Goal: Download file/media

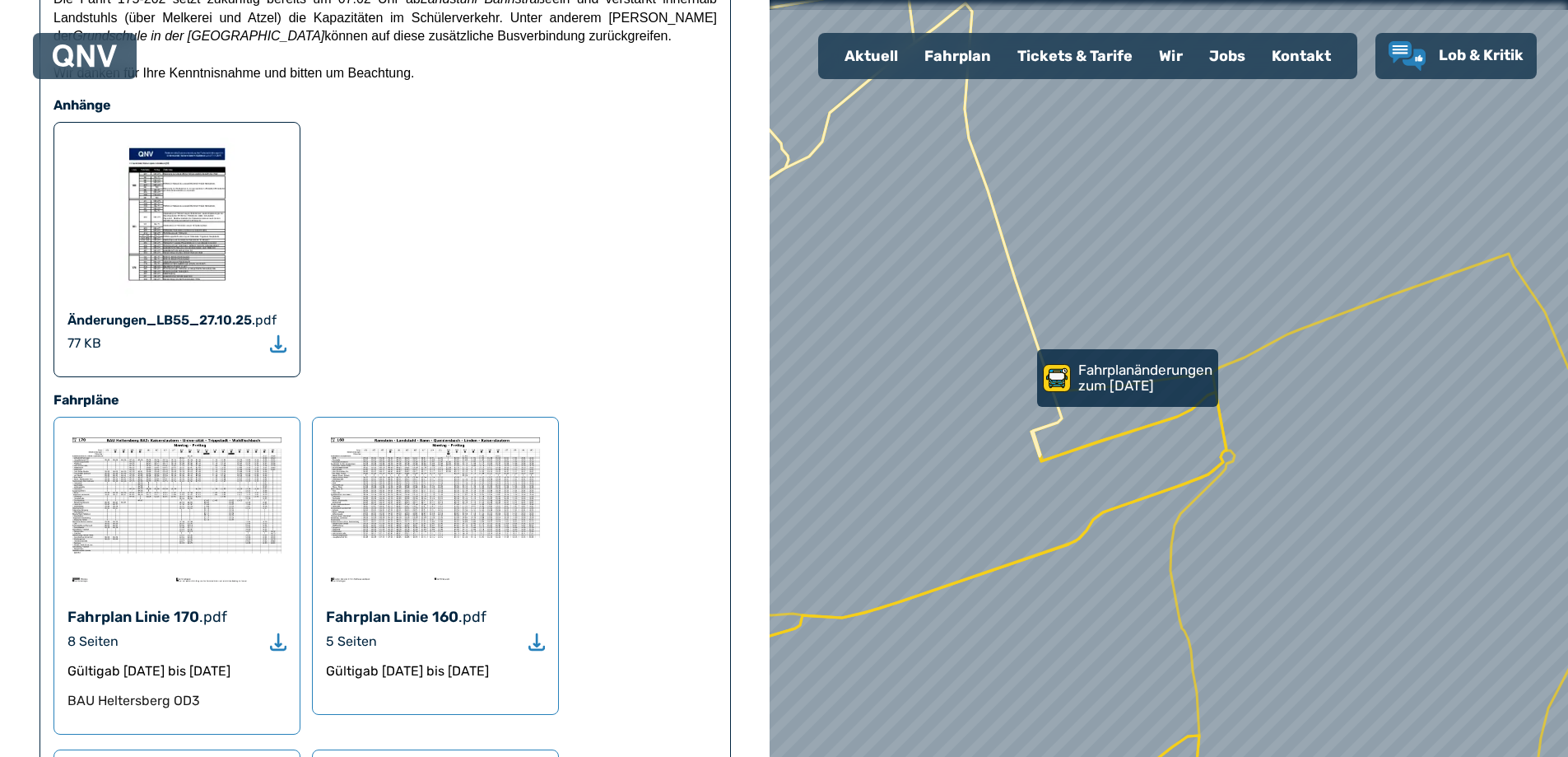
scroll to position [1153, 0]
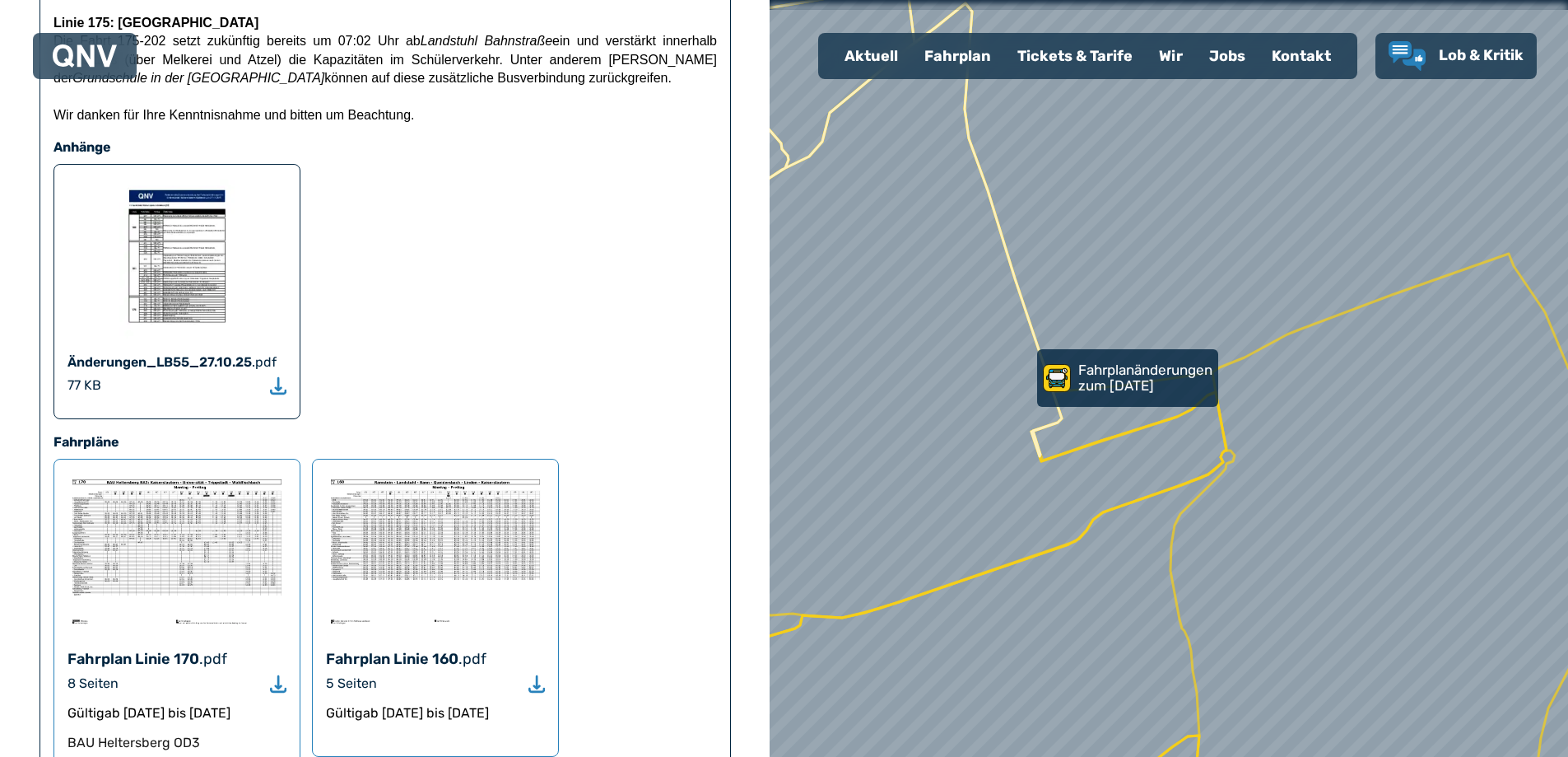
click at [156, 178] on img at bounding box center [177, 259] width 116 height 164
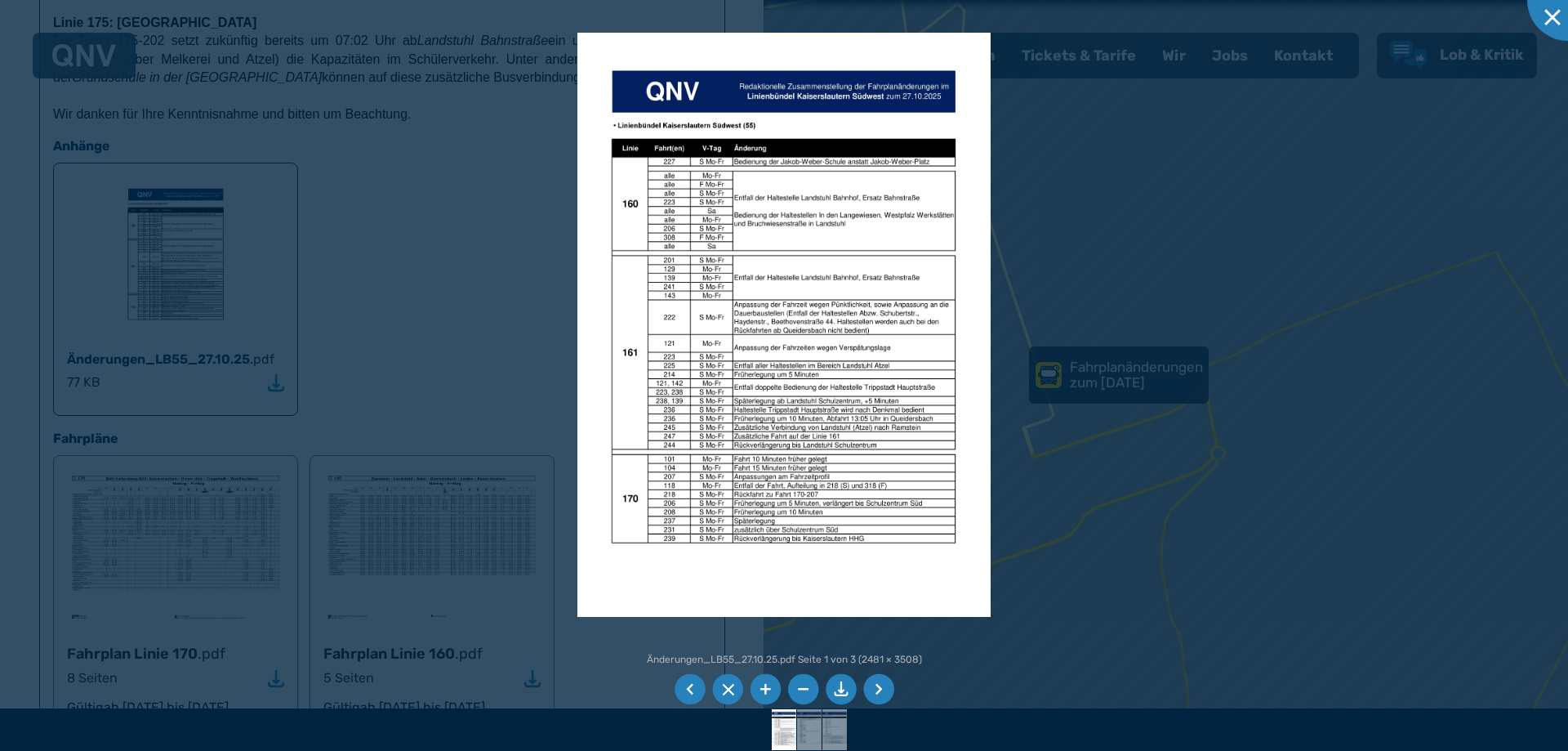
click at [768, 688] on li at bounding box center [765, 690] width 31 height 31
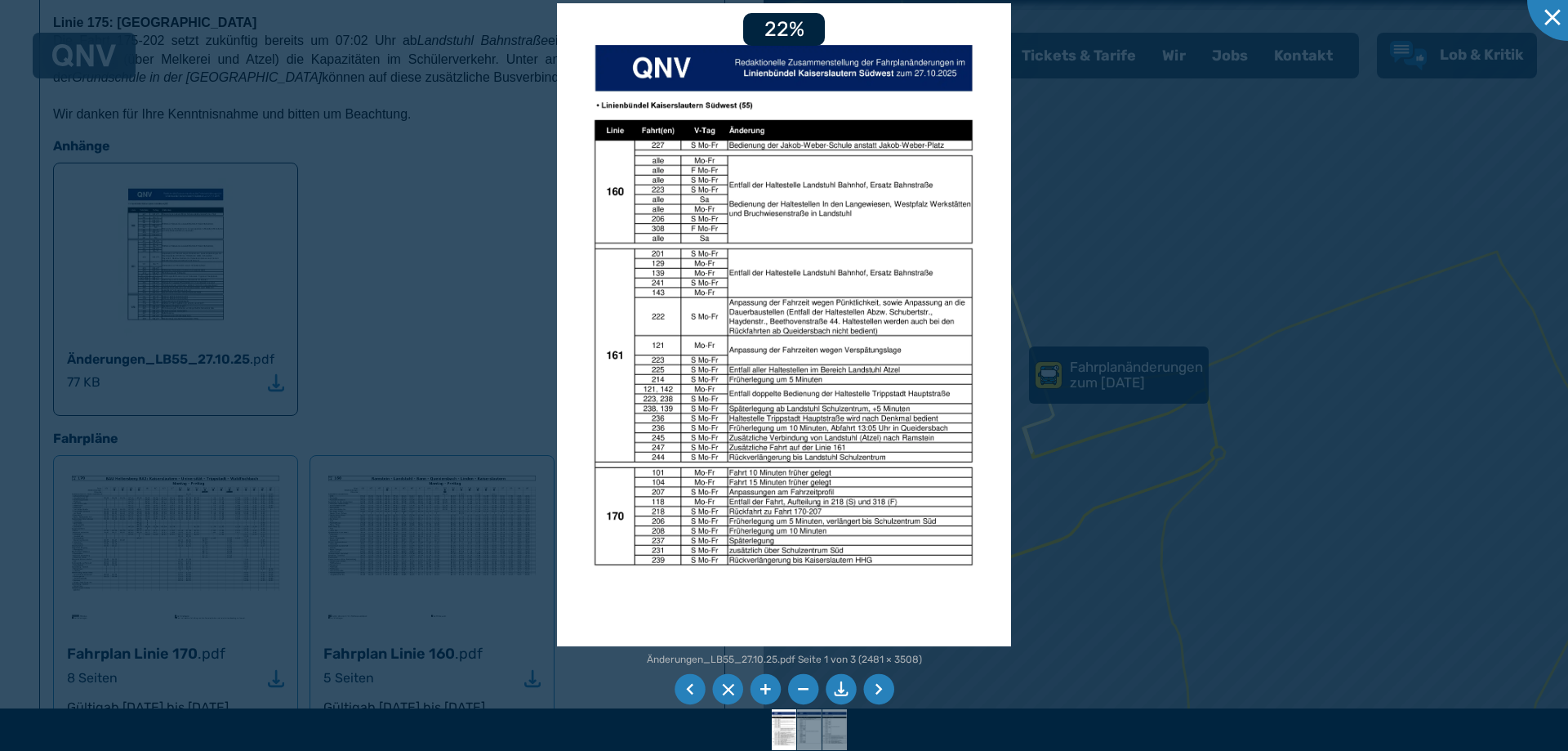
click at [768, 688] on li at bounding box center [765, 690] width 31 height 31
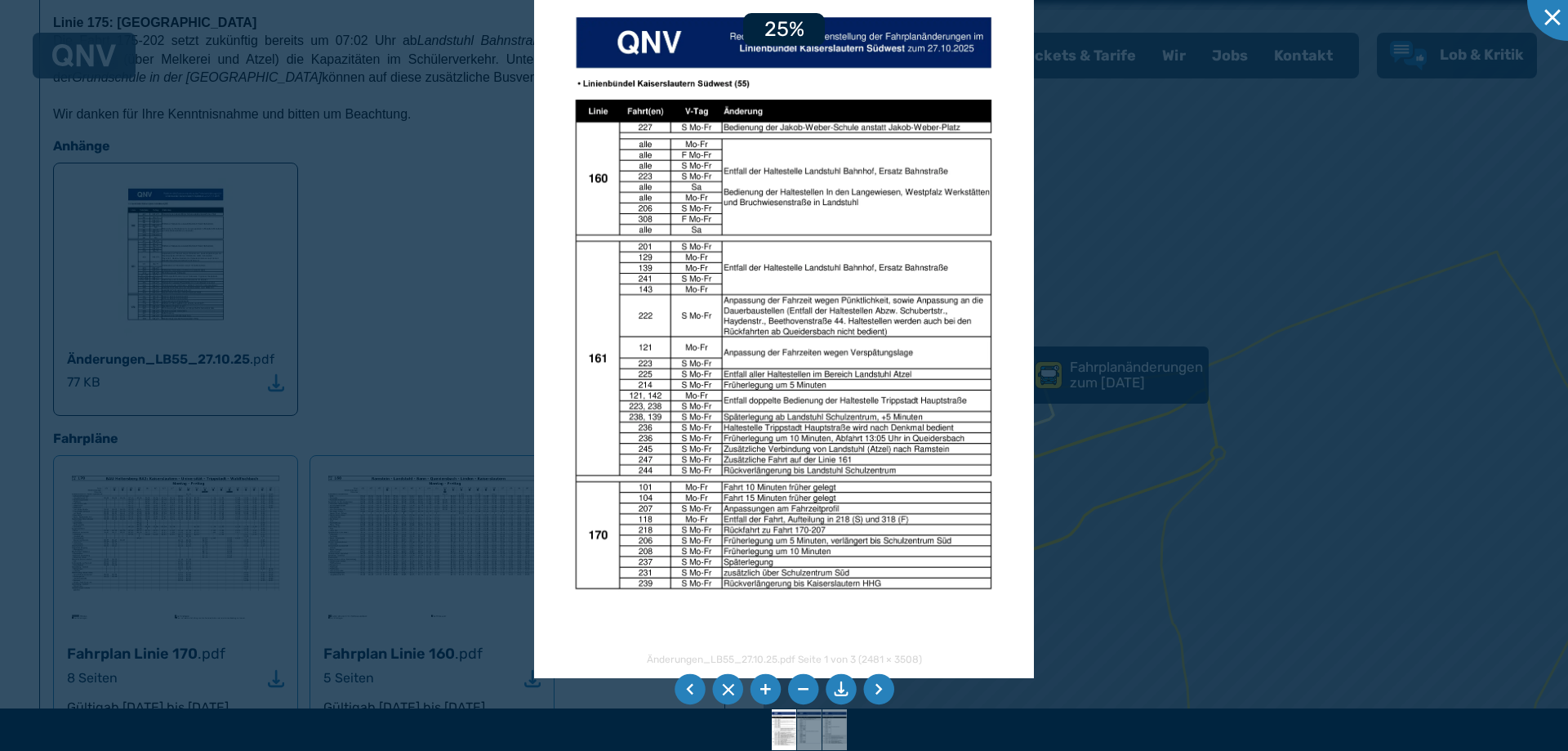
click at [769, 690] on li at bounding box center [765, 690] width 31 height 31
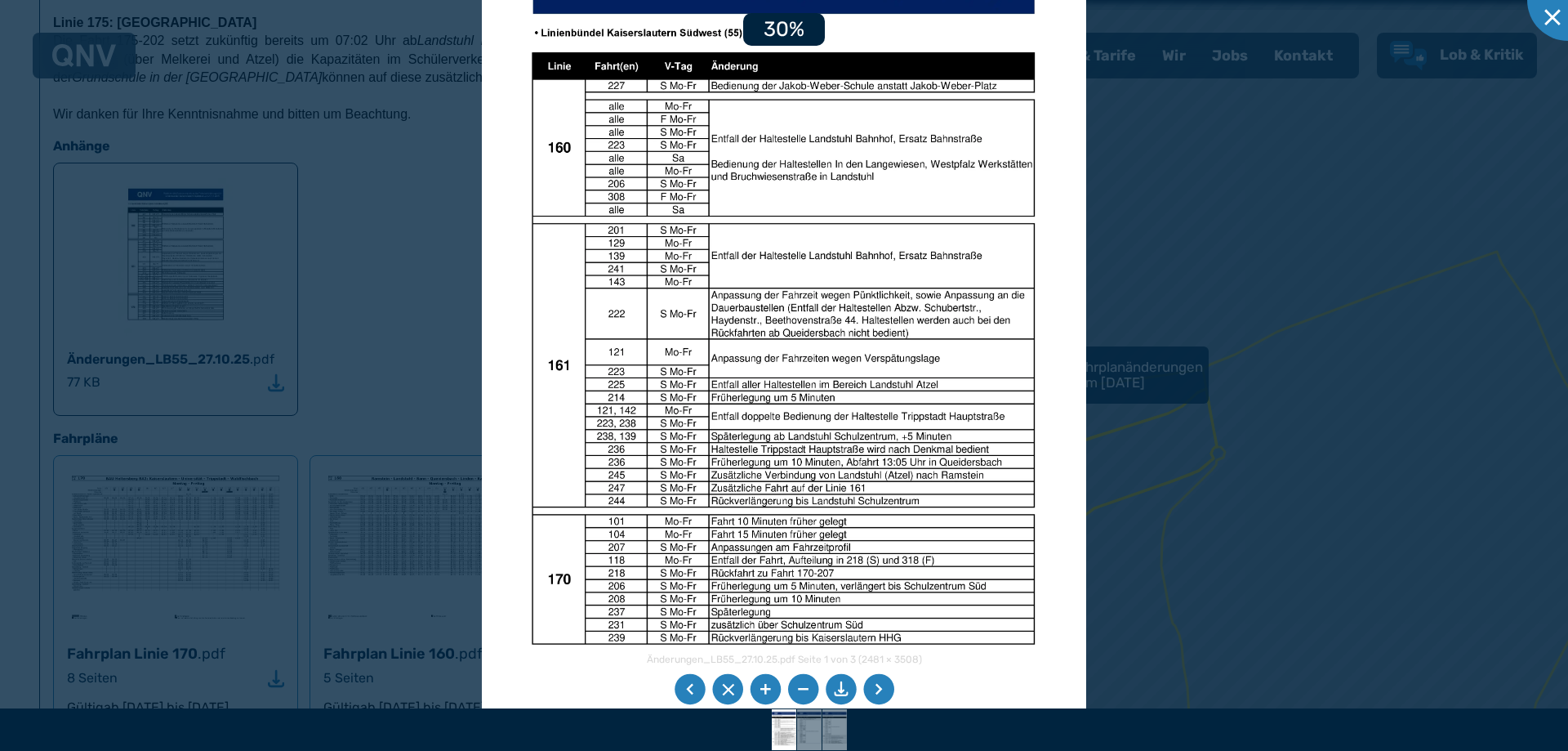
click at [769, 690] on li at bounding box center [765, 690] width 31 height 31
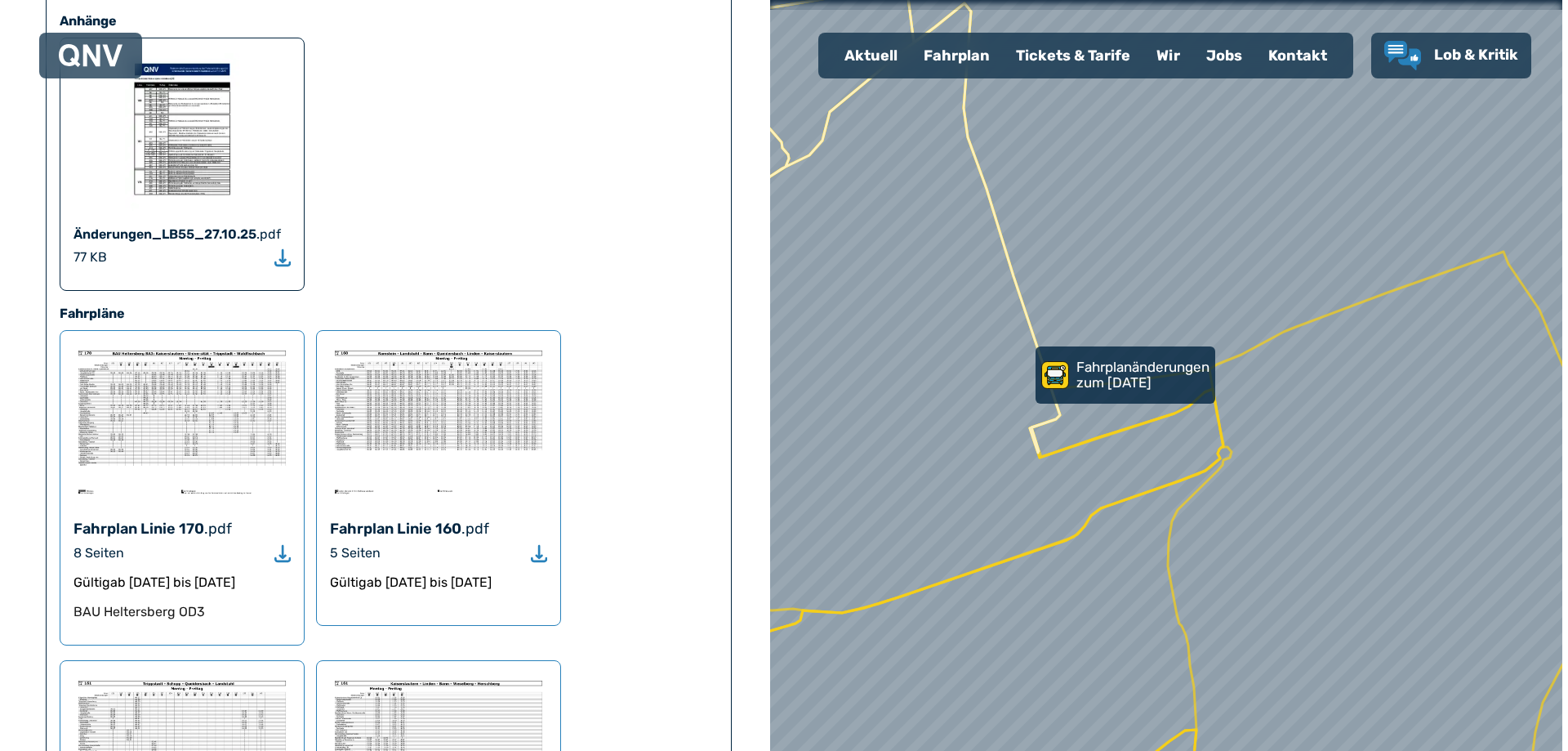
scroll to position [1389, 0]
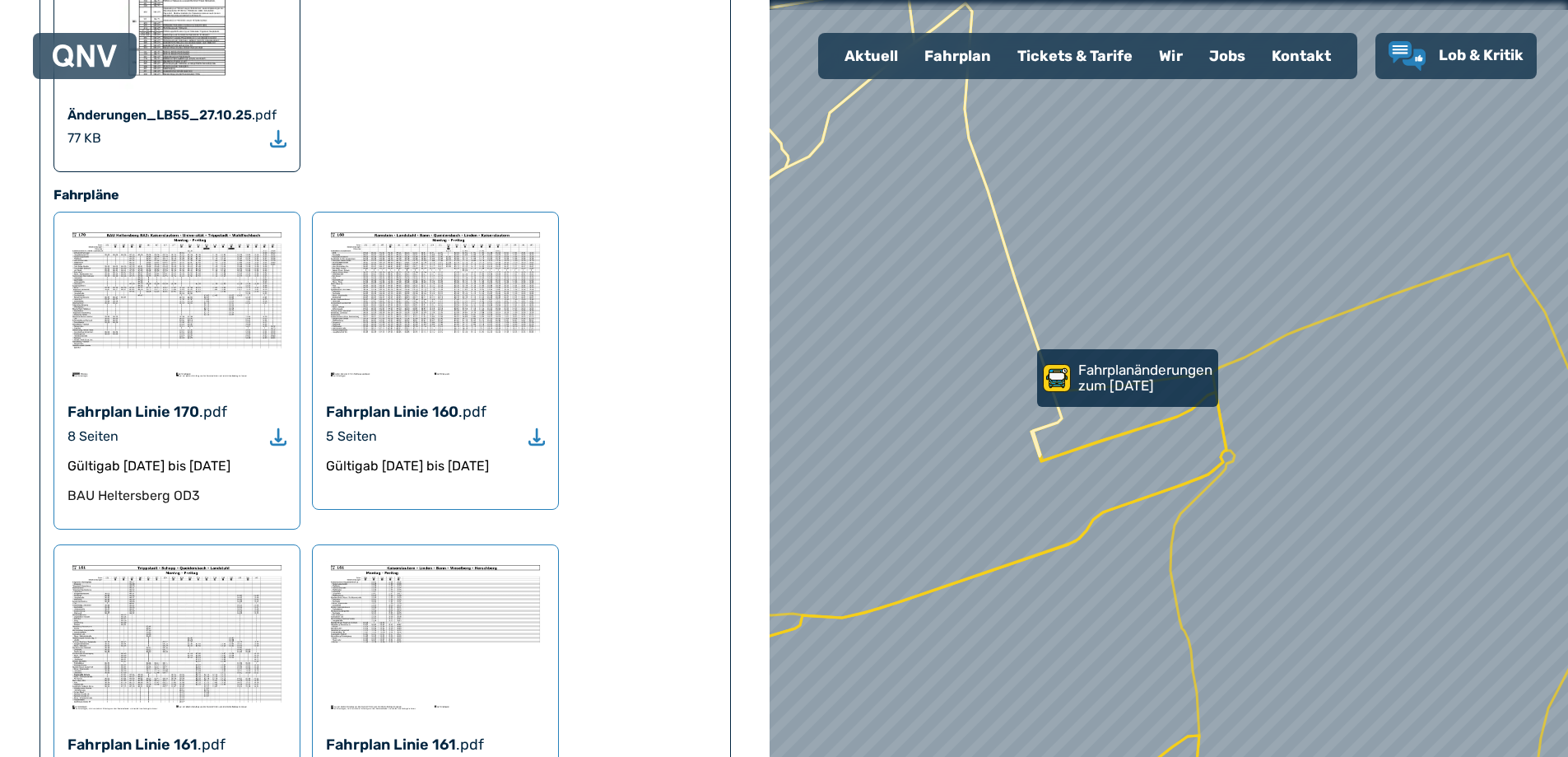
click at [210, 559] on img at bounding box center [177, 637] width 219 height 157
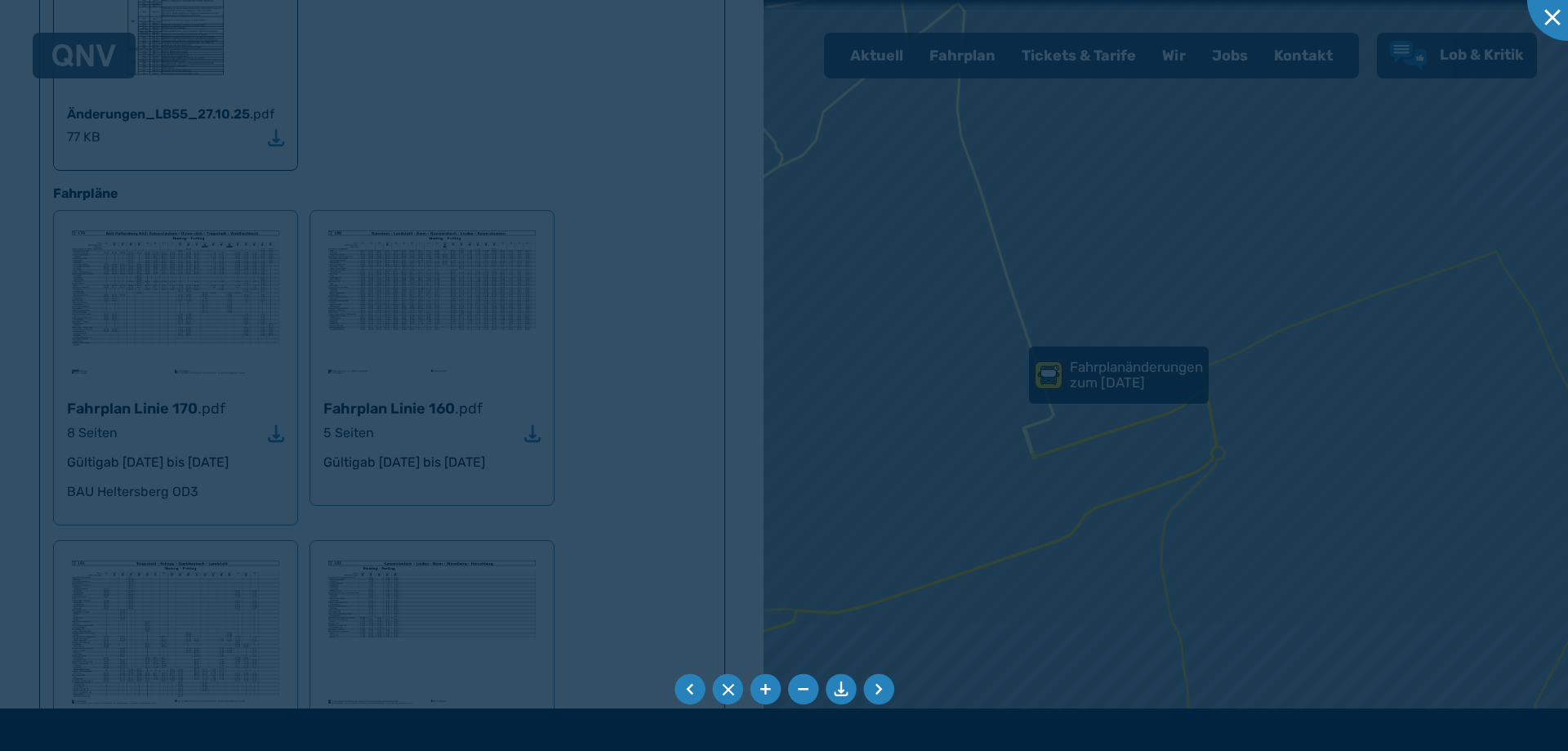
click at [208, 505] on div at bounding box center [784, 376] width 1568 height 751
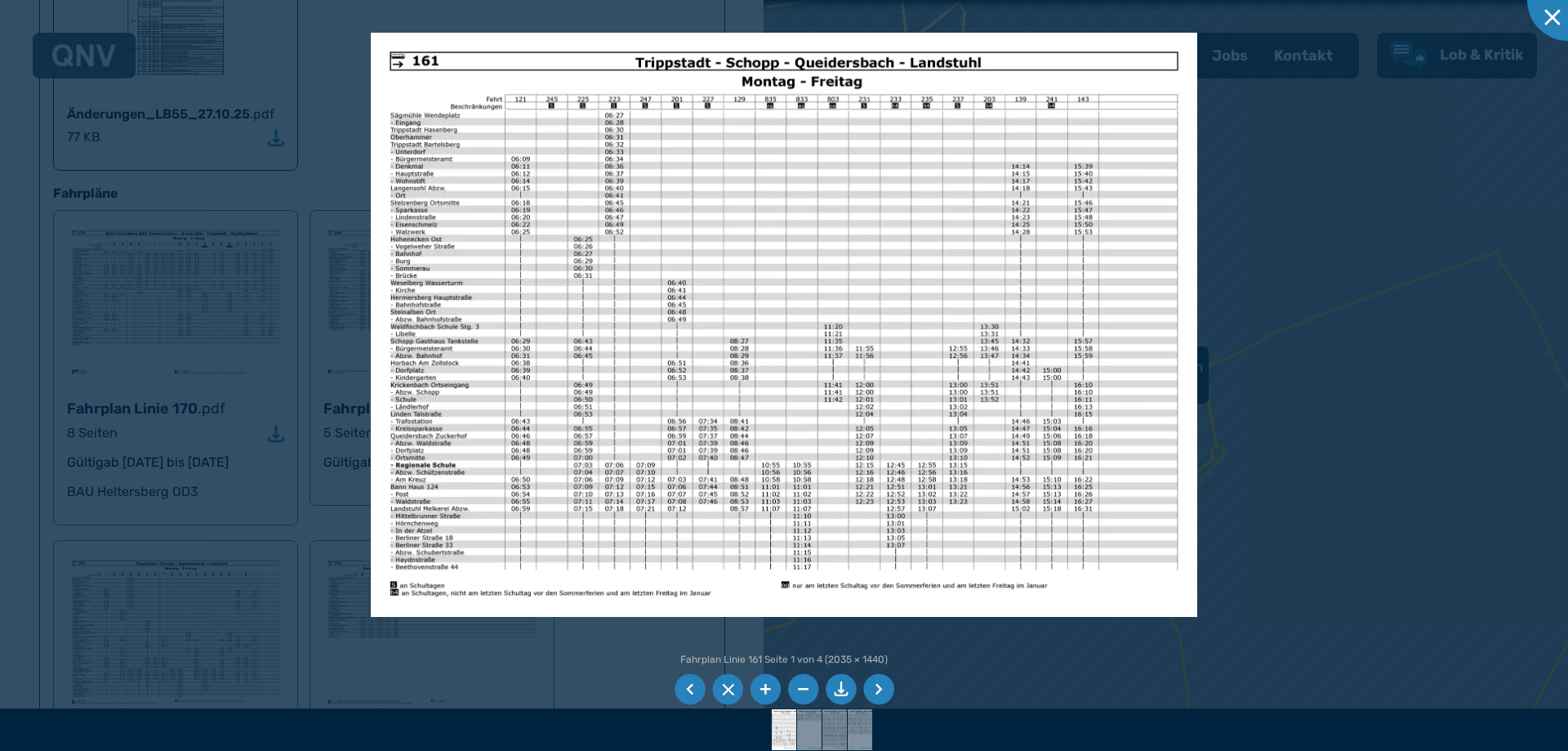
click at [880, 685] on li at bounding box center [879, 690] width 31 height 31
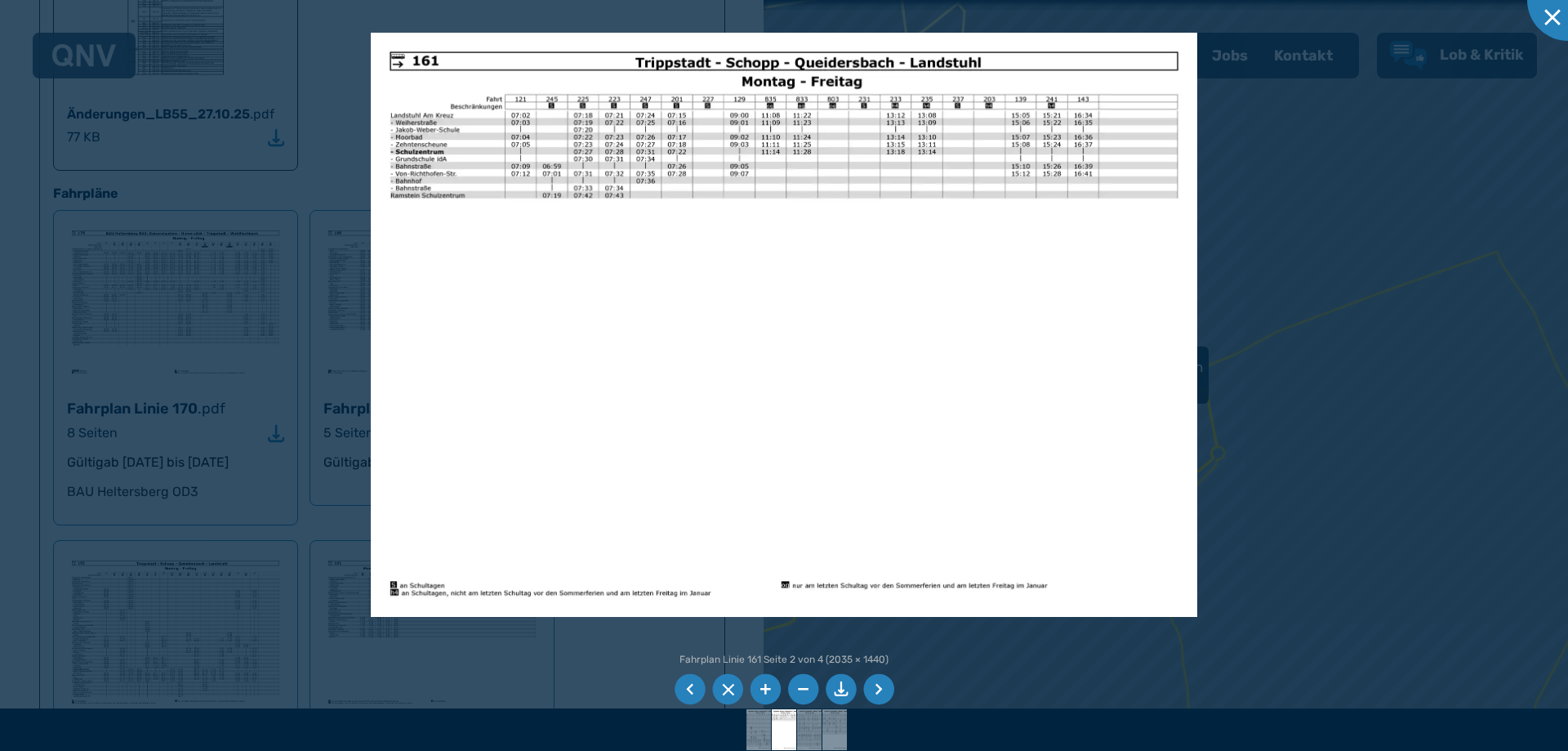
click at [880, 686] on li at bounding box center [879, 690] width 31 height 31
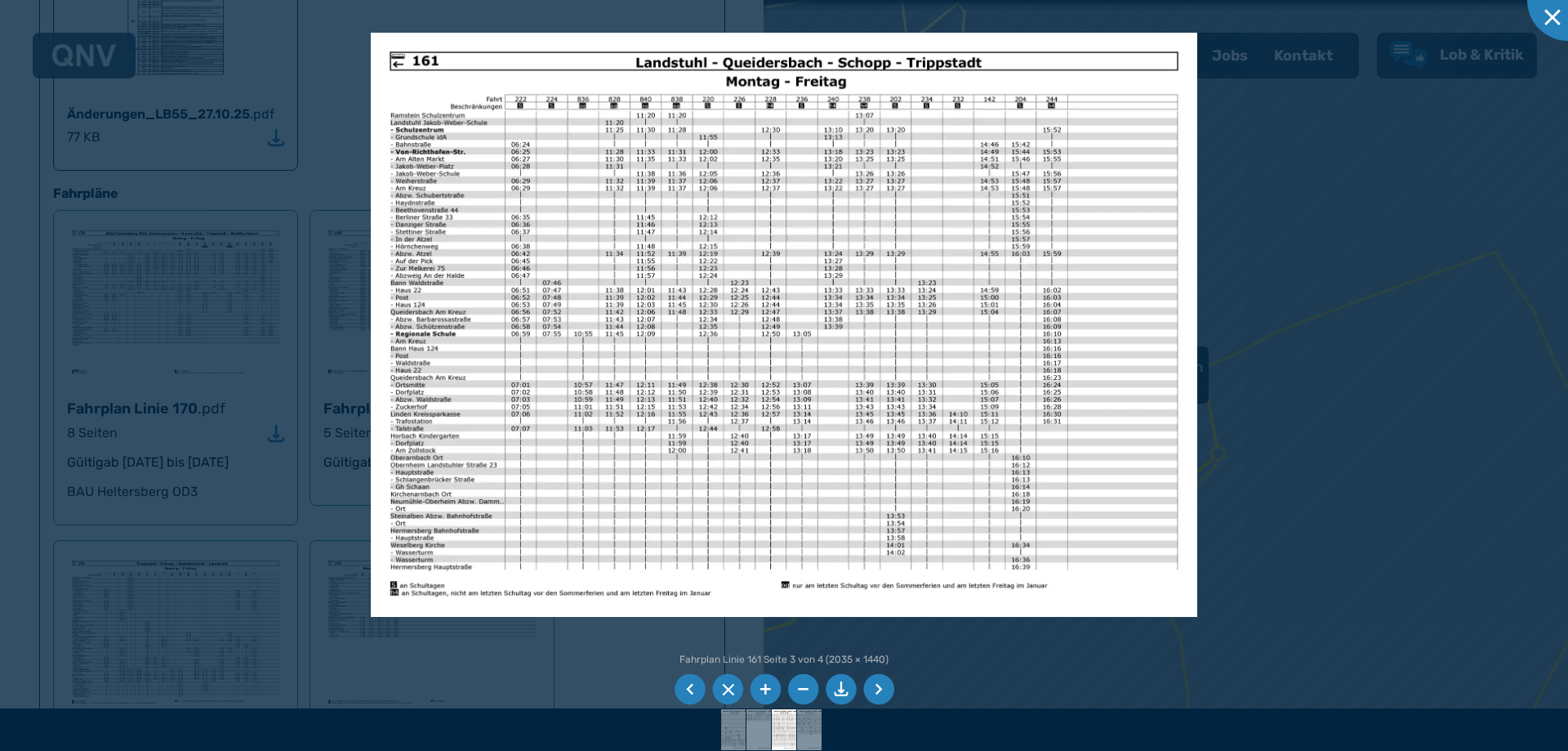
click at [879, 686] on li at bounding box center [879, 690] width 31 height 31
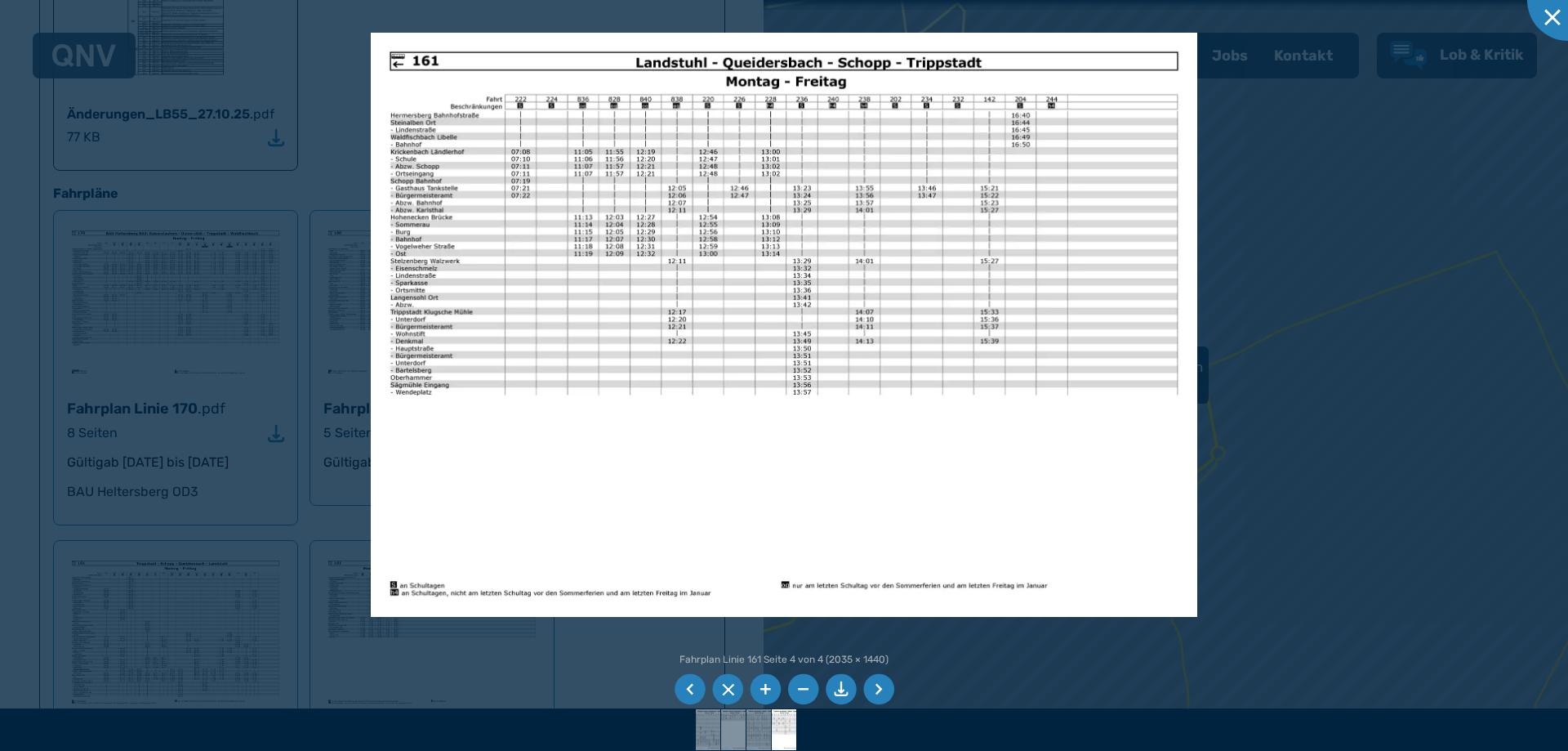
click at [879, 686] on li at bounding box center [879, 690] width 31 height 31
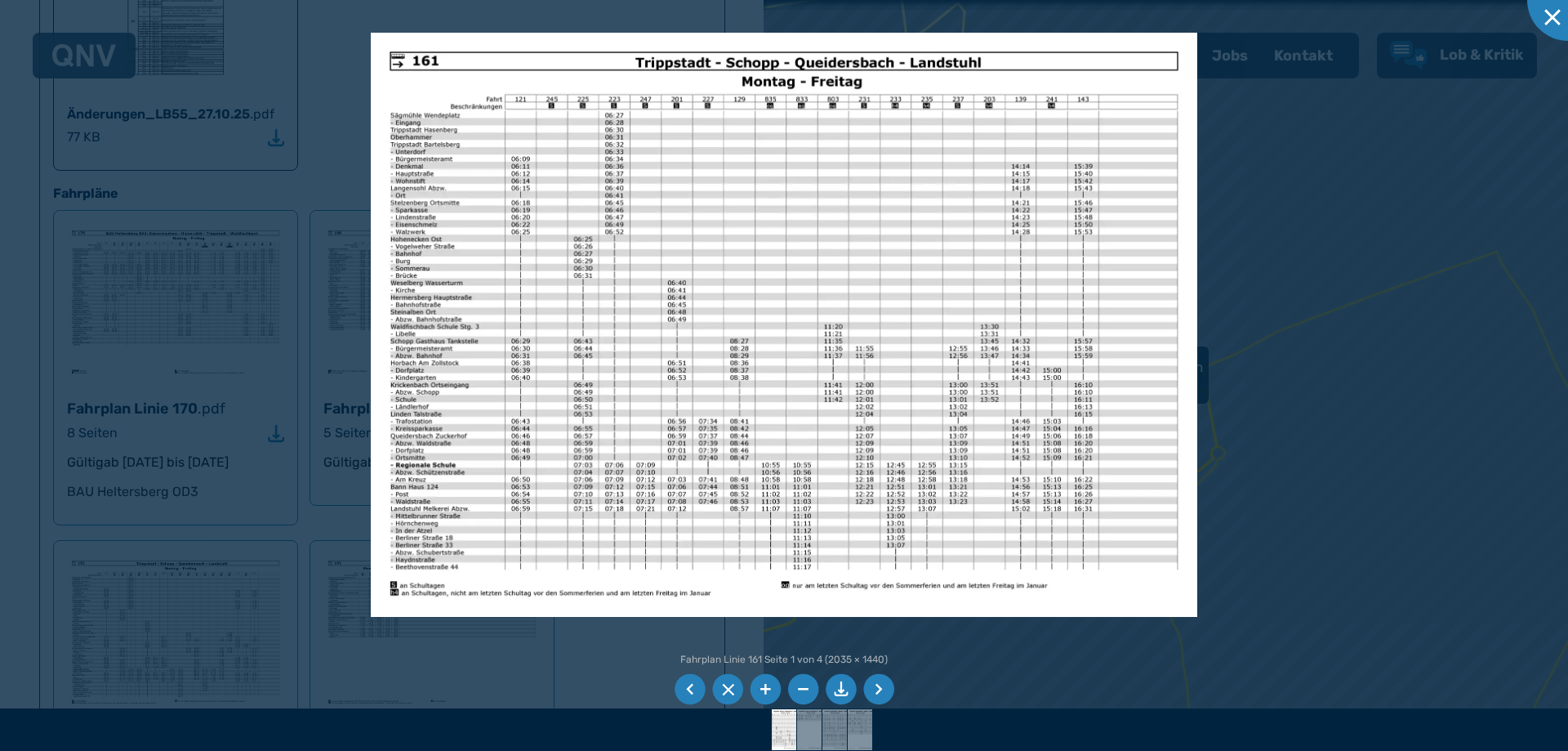
click at [879, 689] on li at bounding box center [879, 690] width 31 height 31
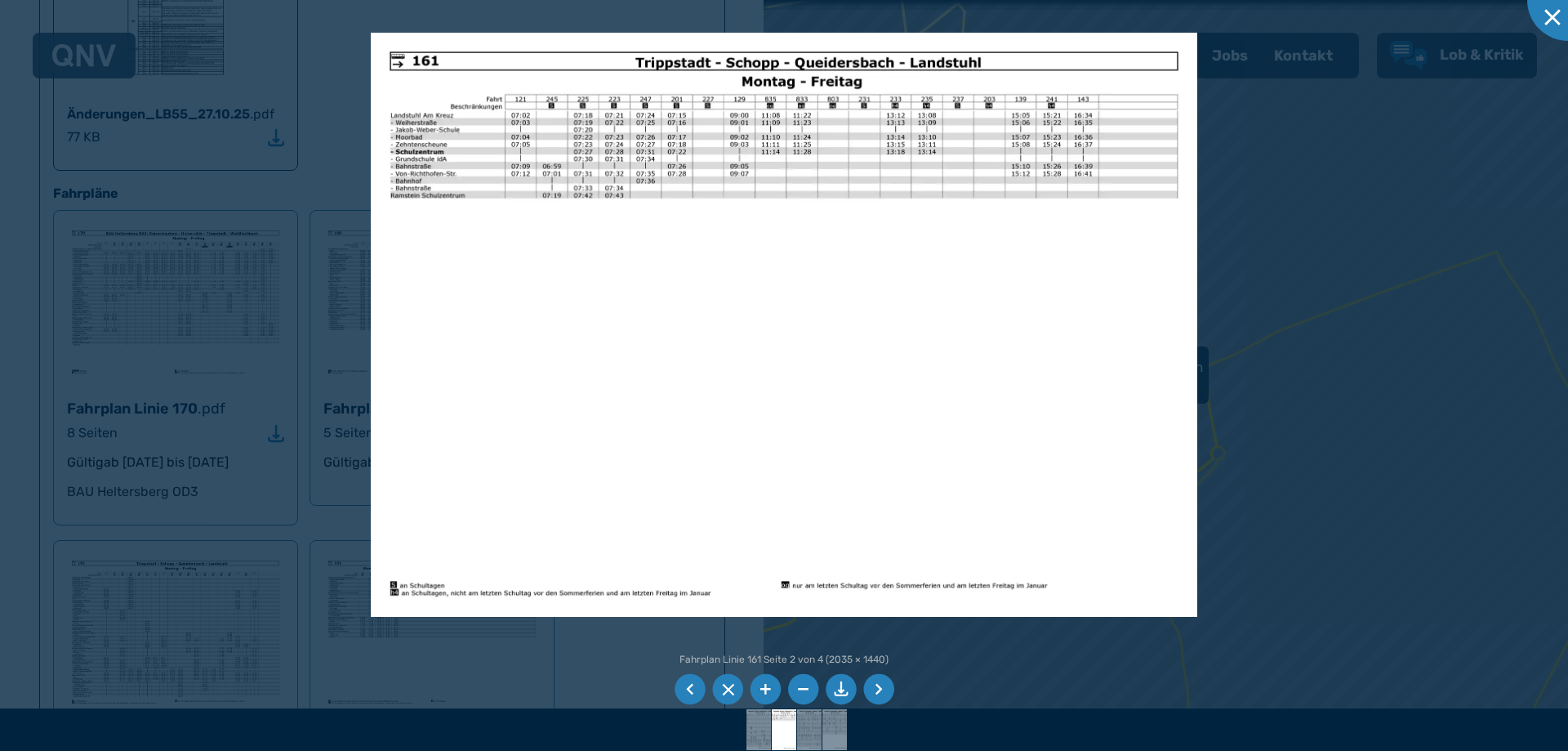
click at [860, 684] on ul at bounding box center [784, 689] width 225 height 37
click at [878, 684] on li at bounding box center [879, 690] width 31 height 31
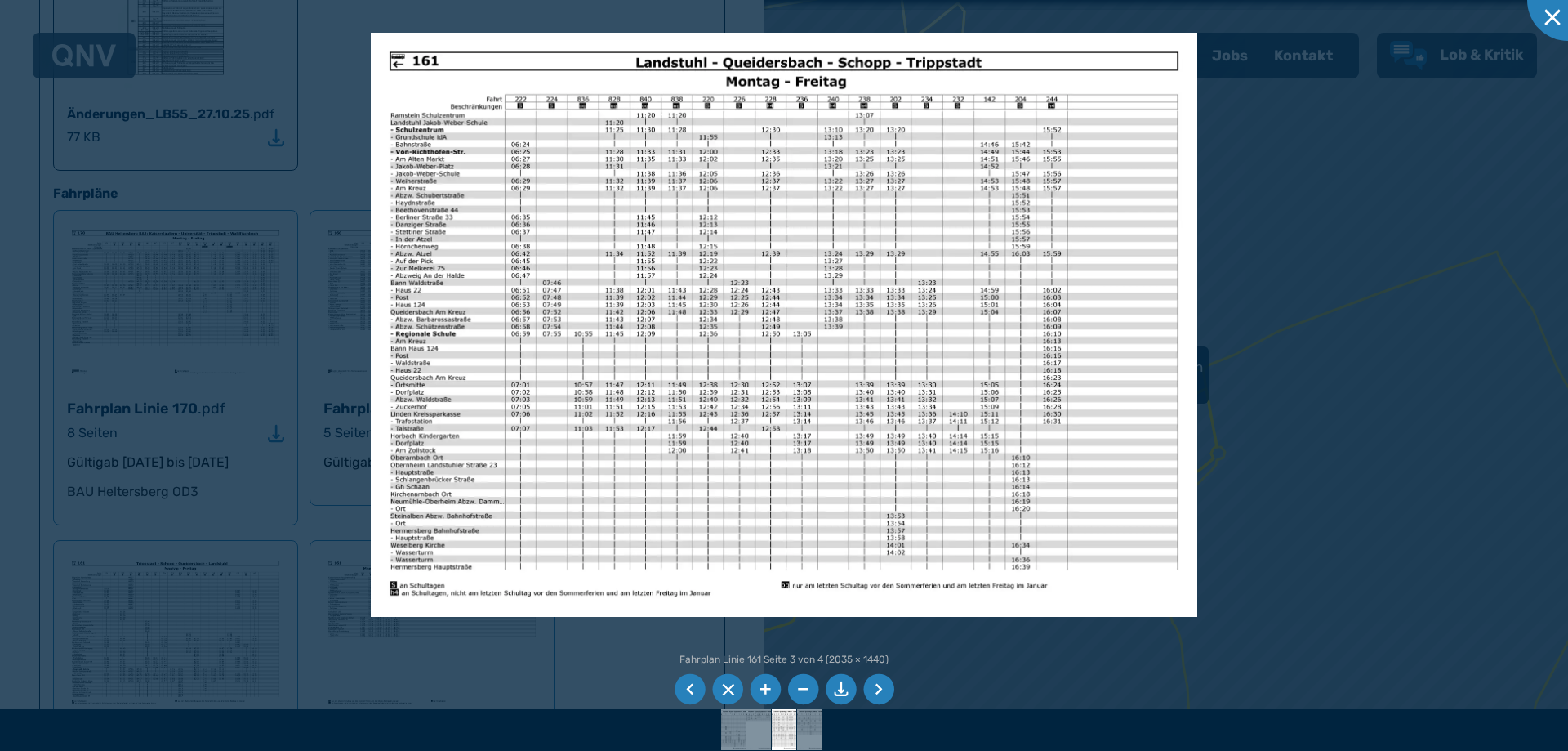
click at [877, 682] on li at bounding box center [879, 690] width 31 height 31
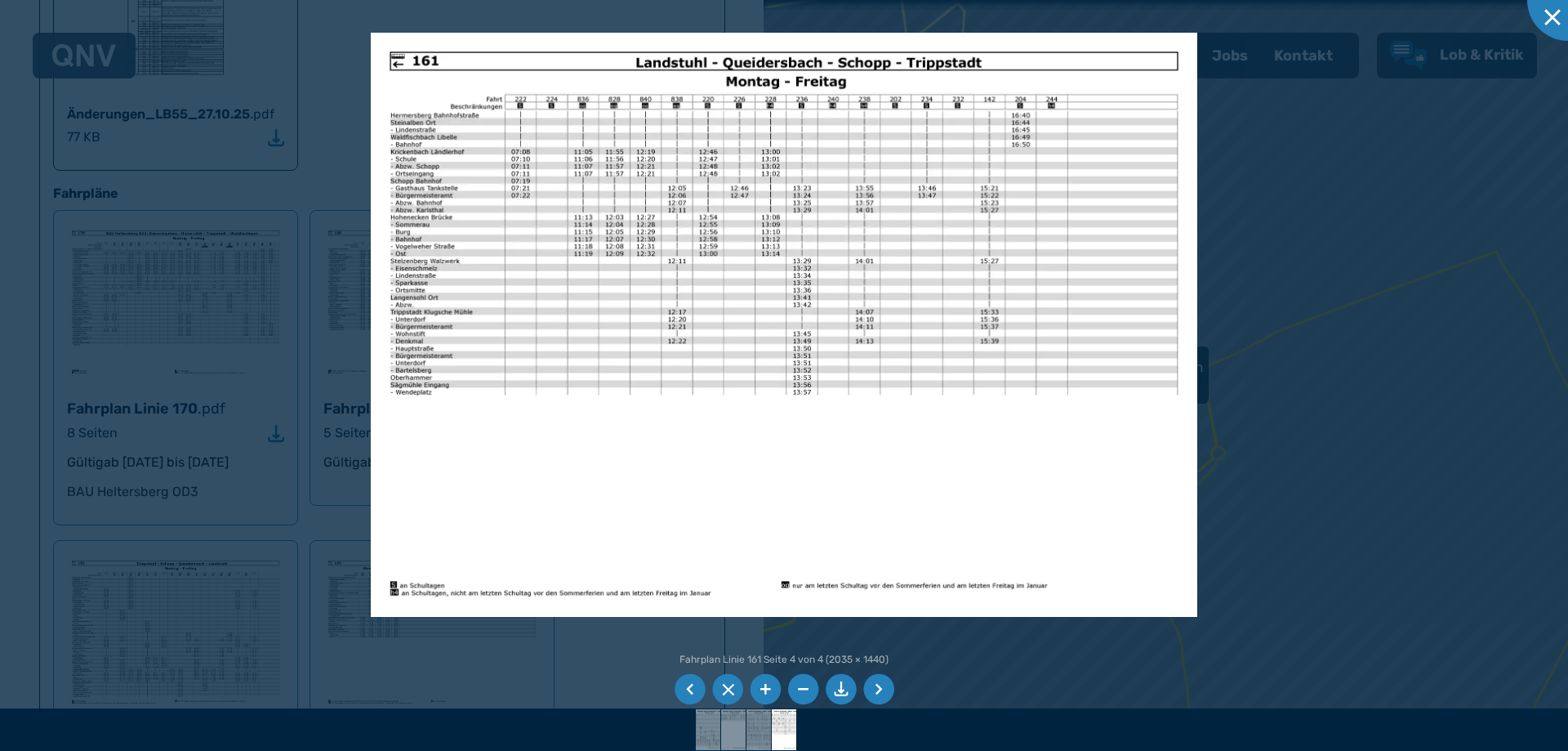
click at [878, 685] on li at bounding box center [879, 690] width 31 height 31
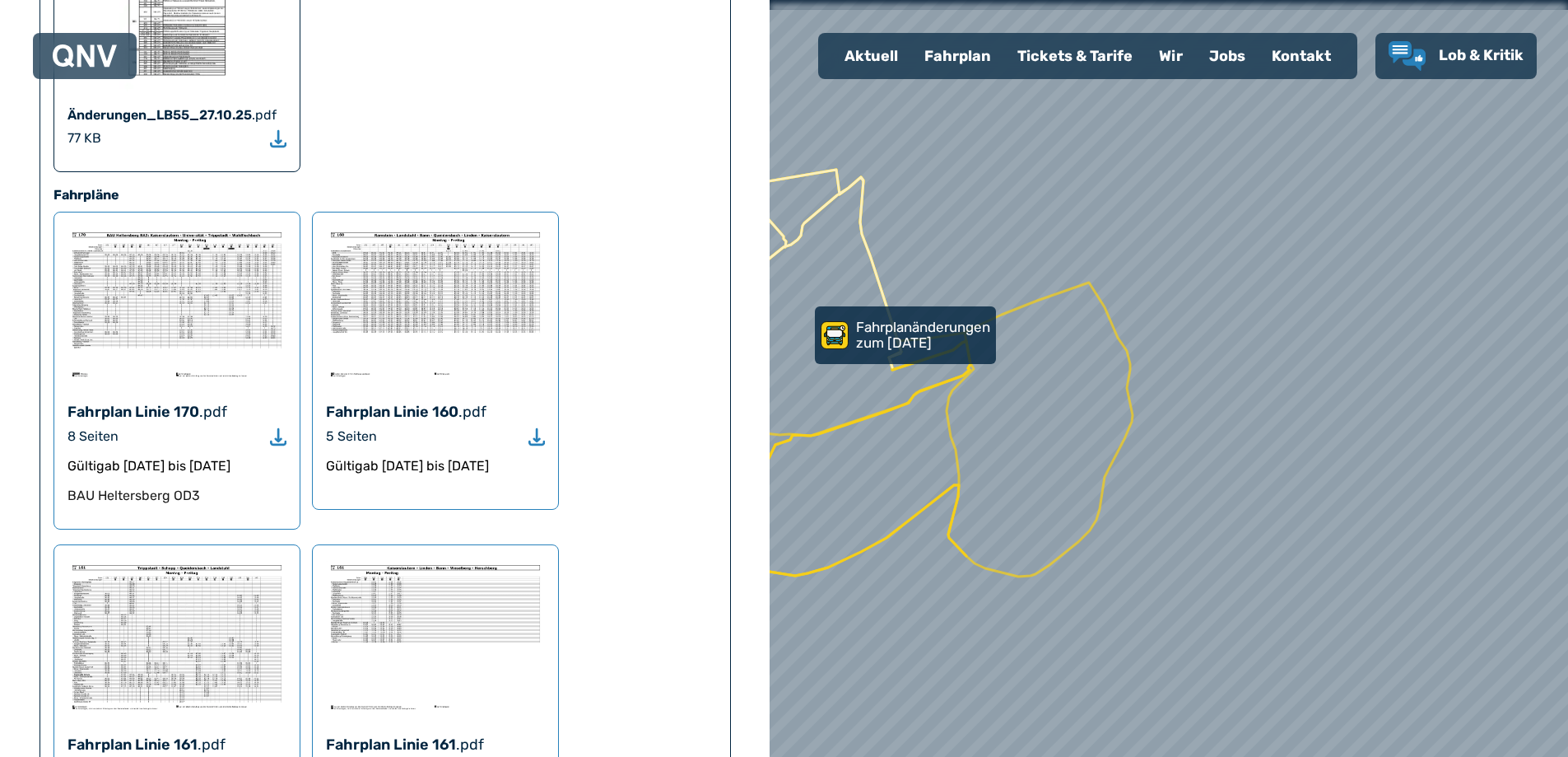
click at [398, 559] on img at bounding box center [436, 637] width 219 height 157
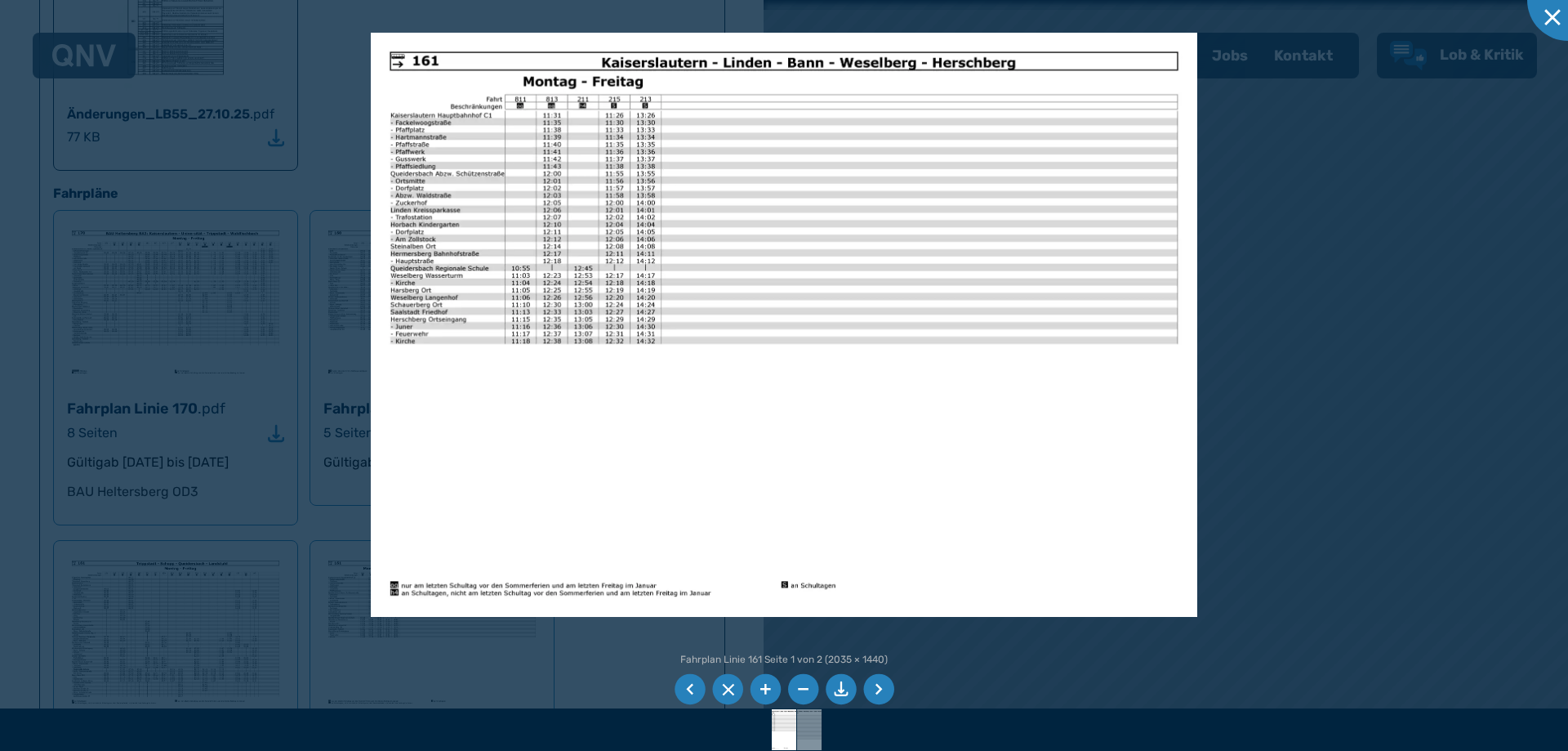
click at [880, 685] on li at bounding box center [879, 690] width 31 height 31
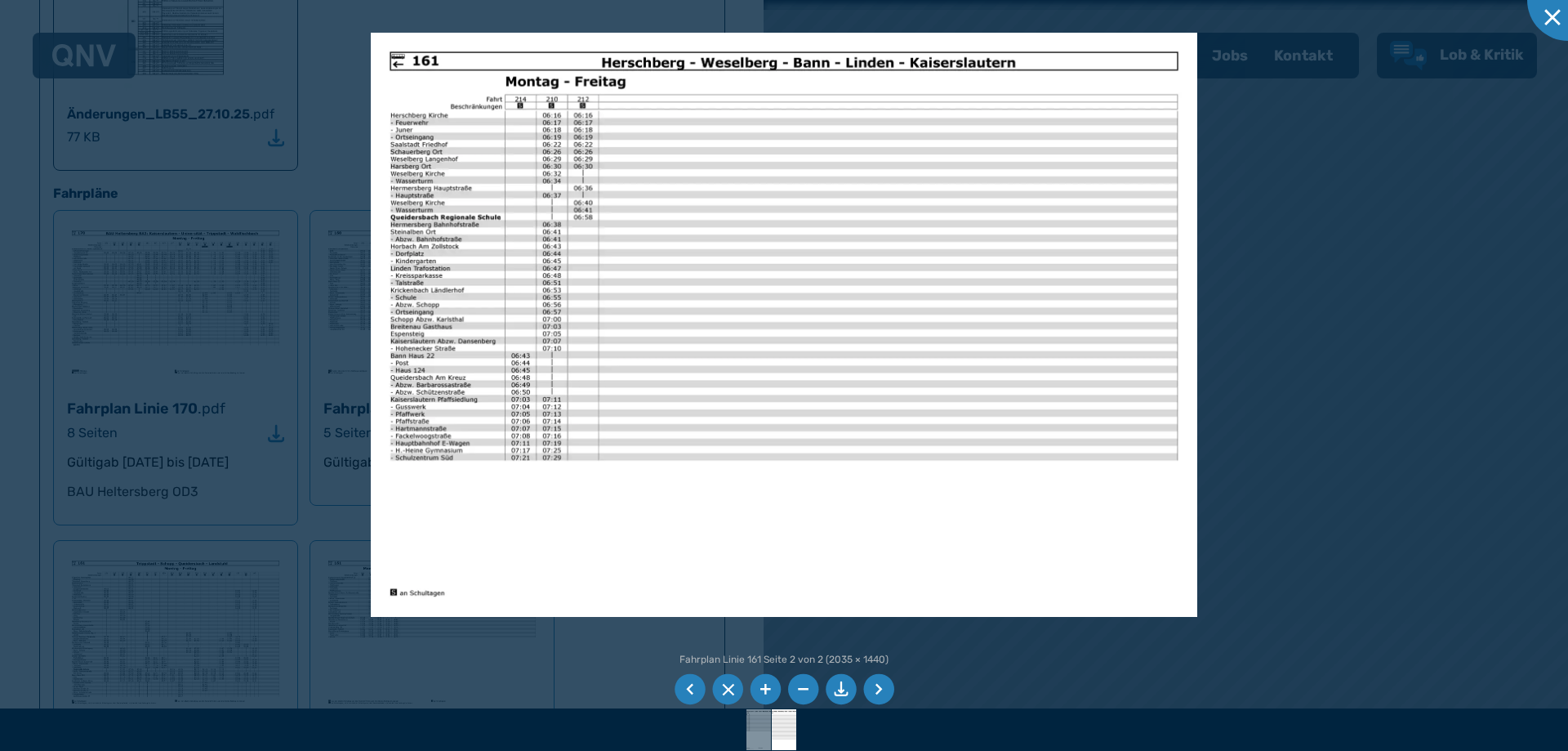
click at [841, 687] on li at bounding box center [841, 690] width 31 height 31
